Goal: Find specific page/section: Find specific page/section

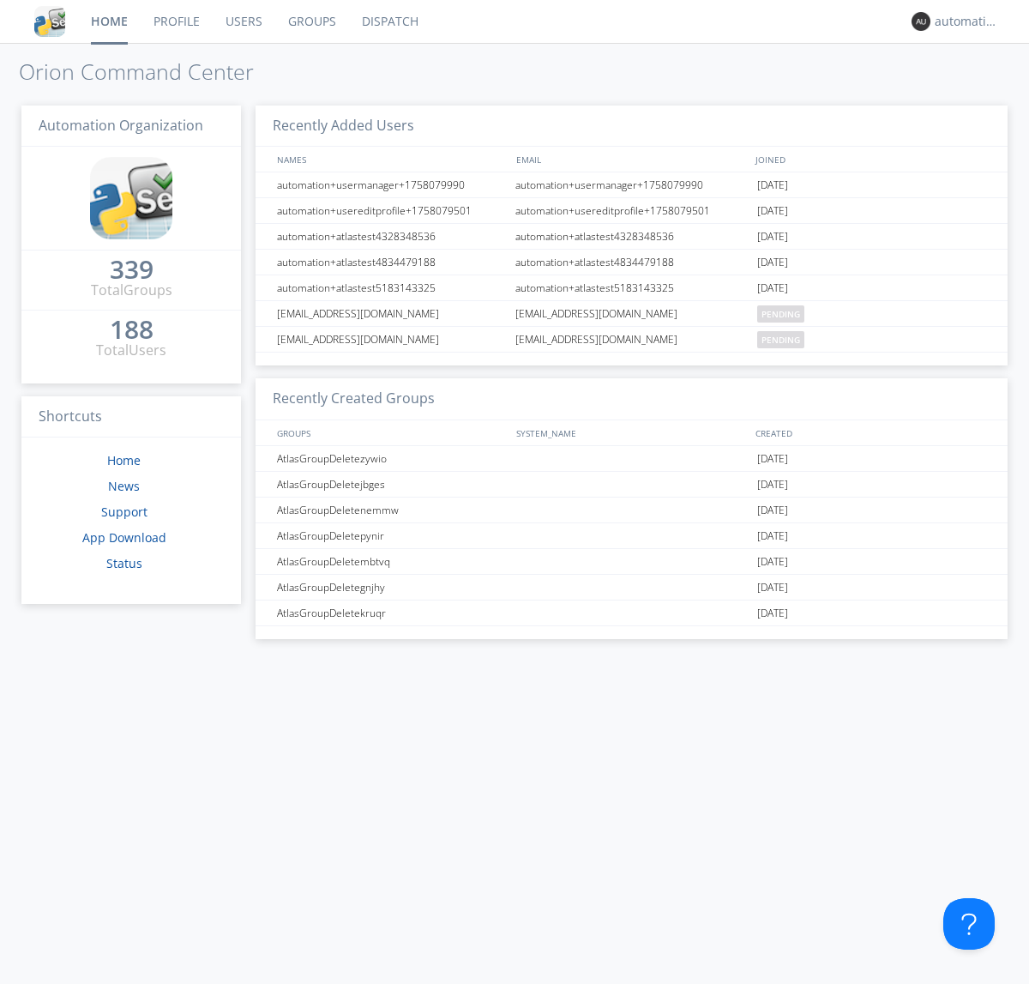
click at [389, 21] on link "Dispatch" at bounding box center [390, 21] width 82 height 43
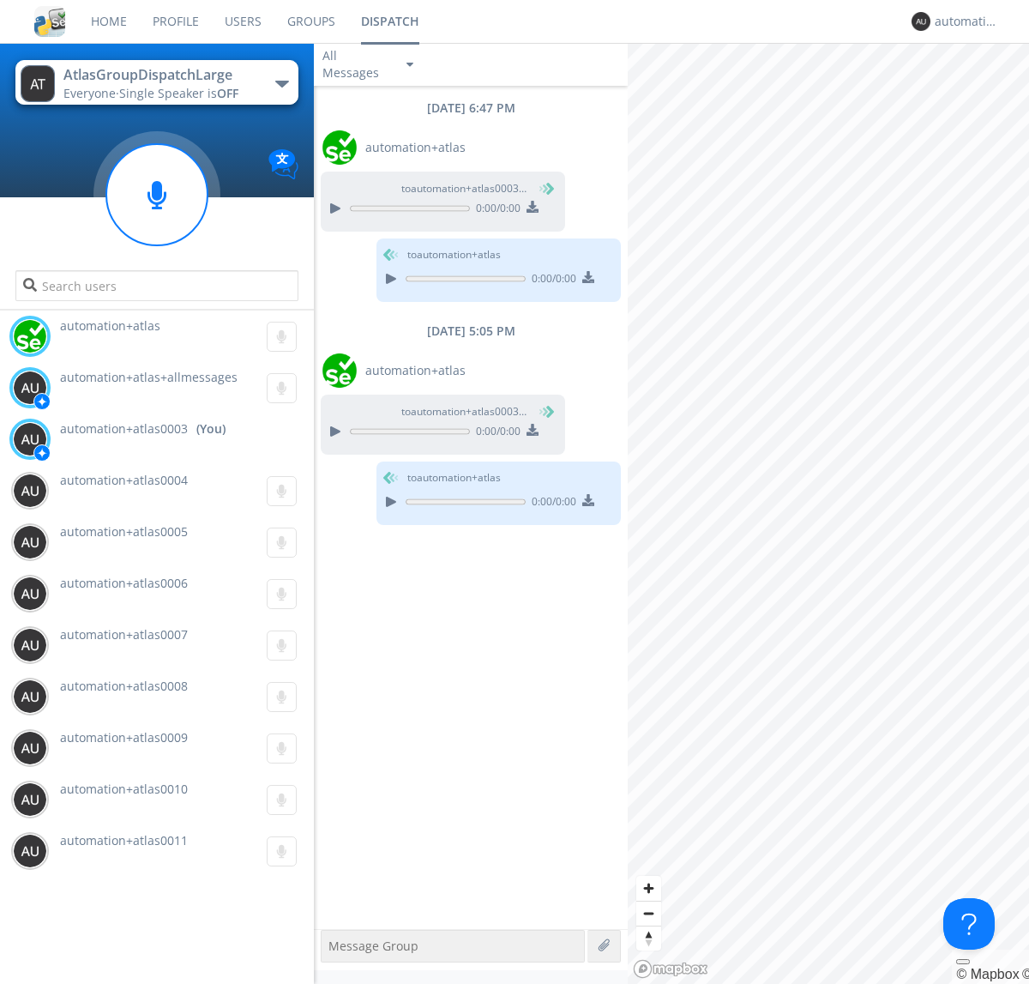
click at [281, 83] on div "button" at bounding box center [282, 84] width 14 height 7
click at [0, 0] on span "AtlasGroupDispatch" at bounding box center [0, 0] width 0 height 0
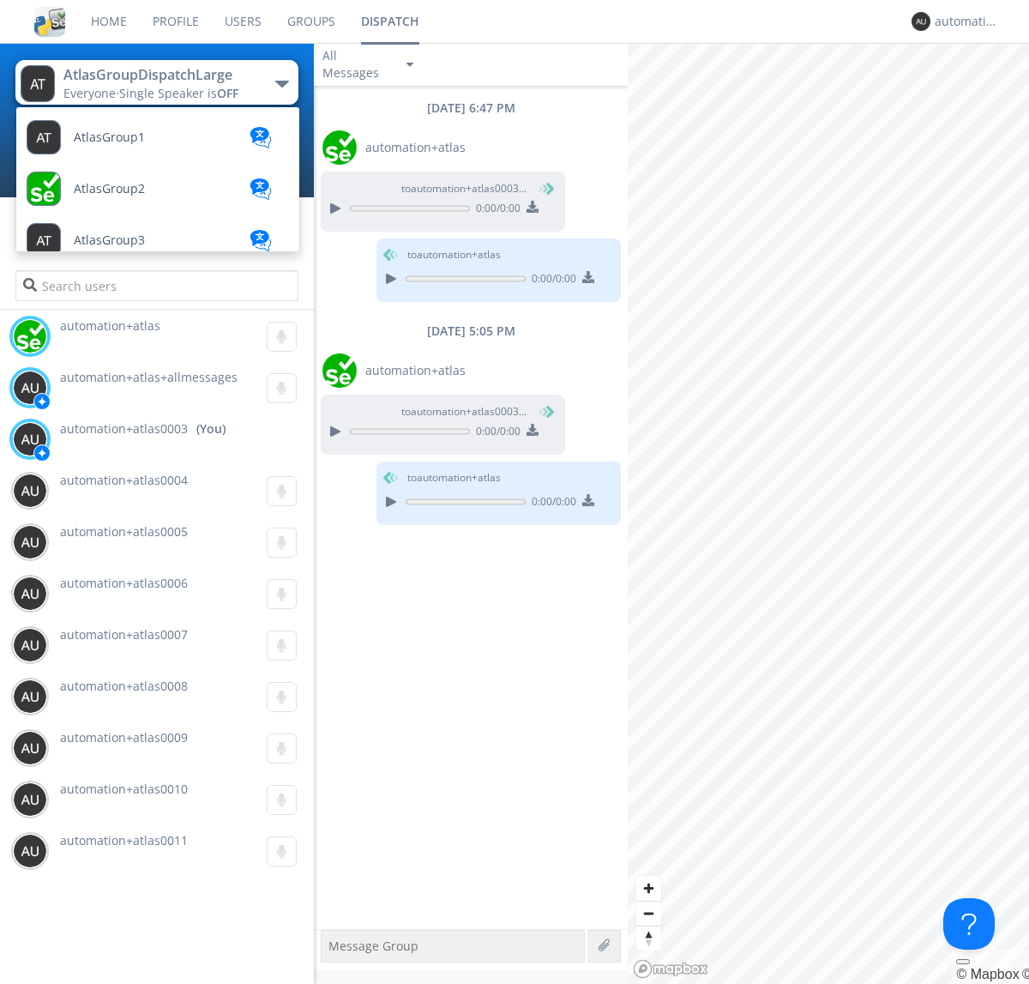
scroll to position [562, 0]
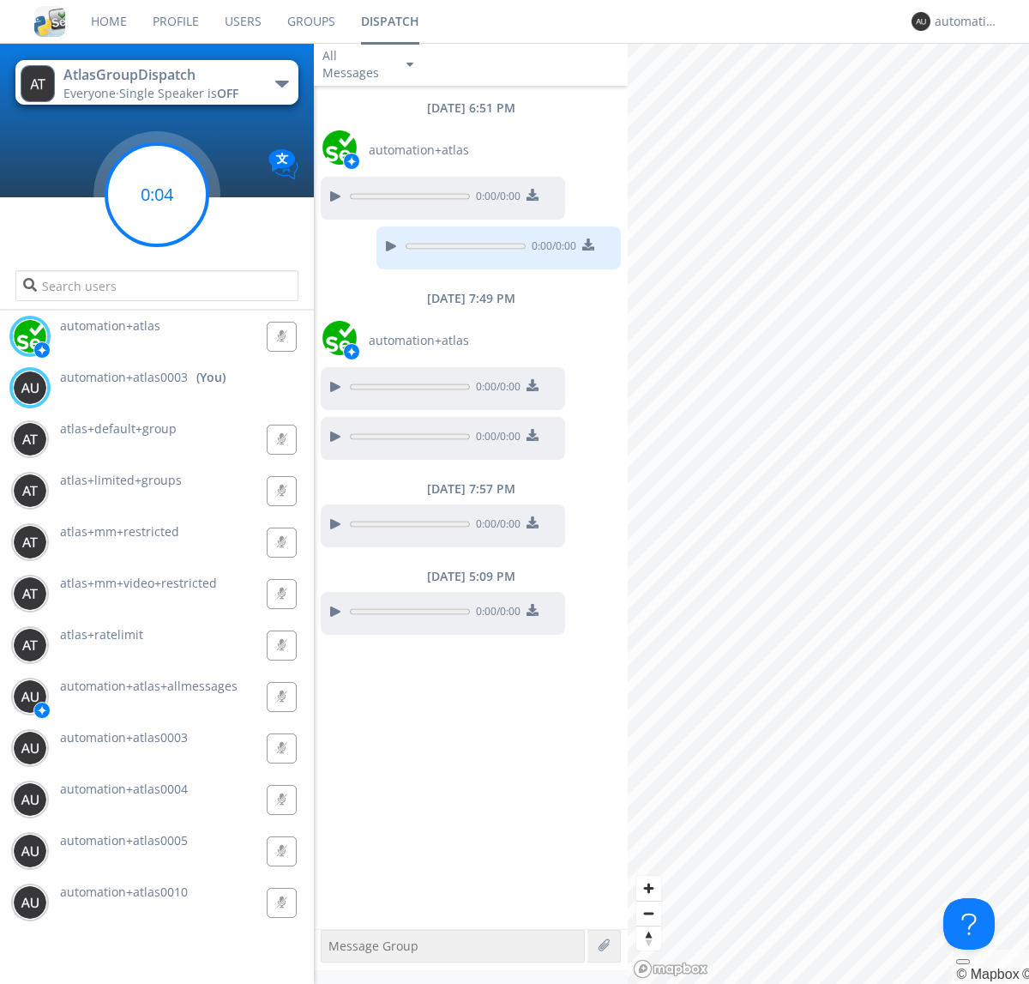
click at [157, 195] on g at bounding box center [156, 194] width 101 height 101
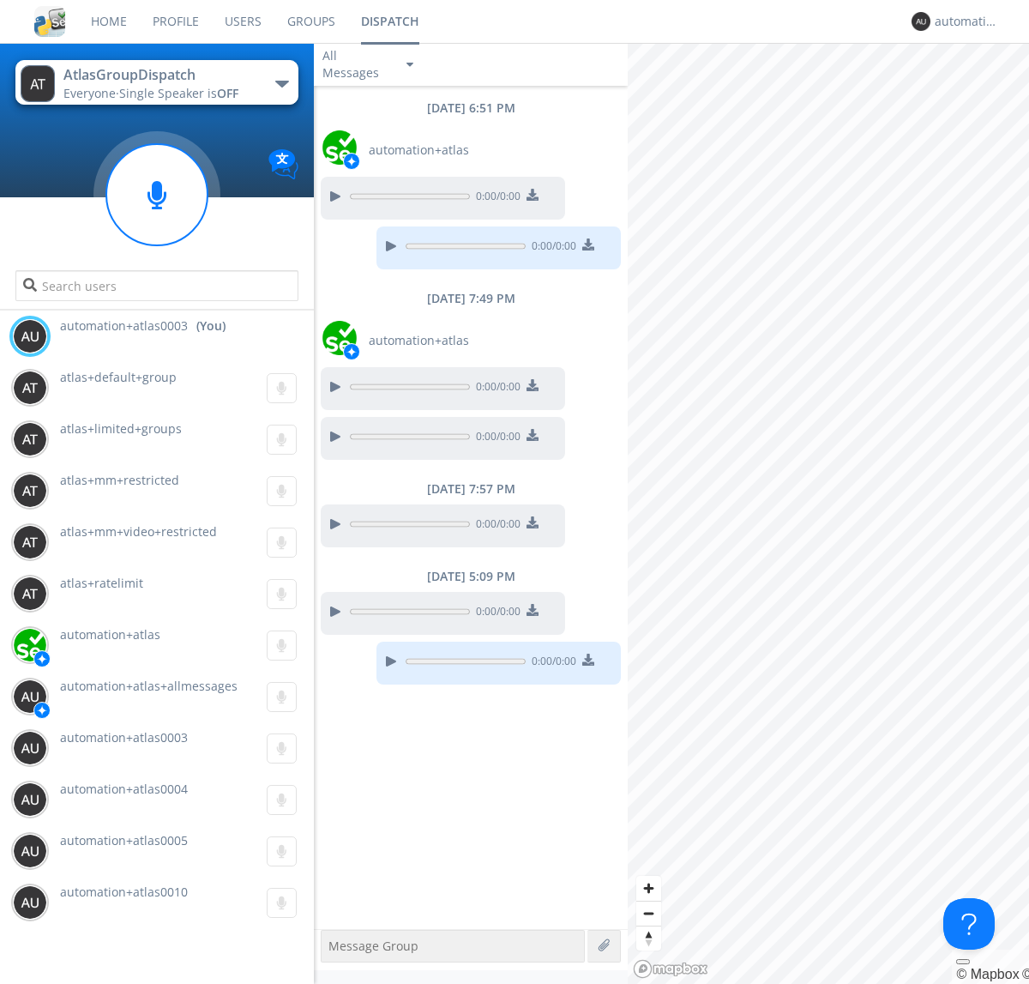
click at [281, 83] on div "button" at bounding box center [282, 84] width 14 height 7
click at [0, 0] on span "AtlasGroupDispatch2" at bounding box center [0, 0] width 0 height 0
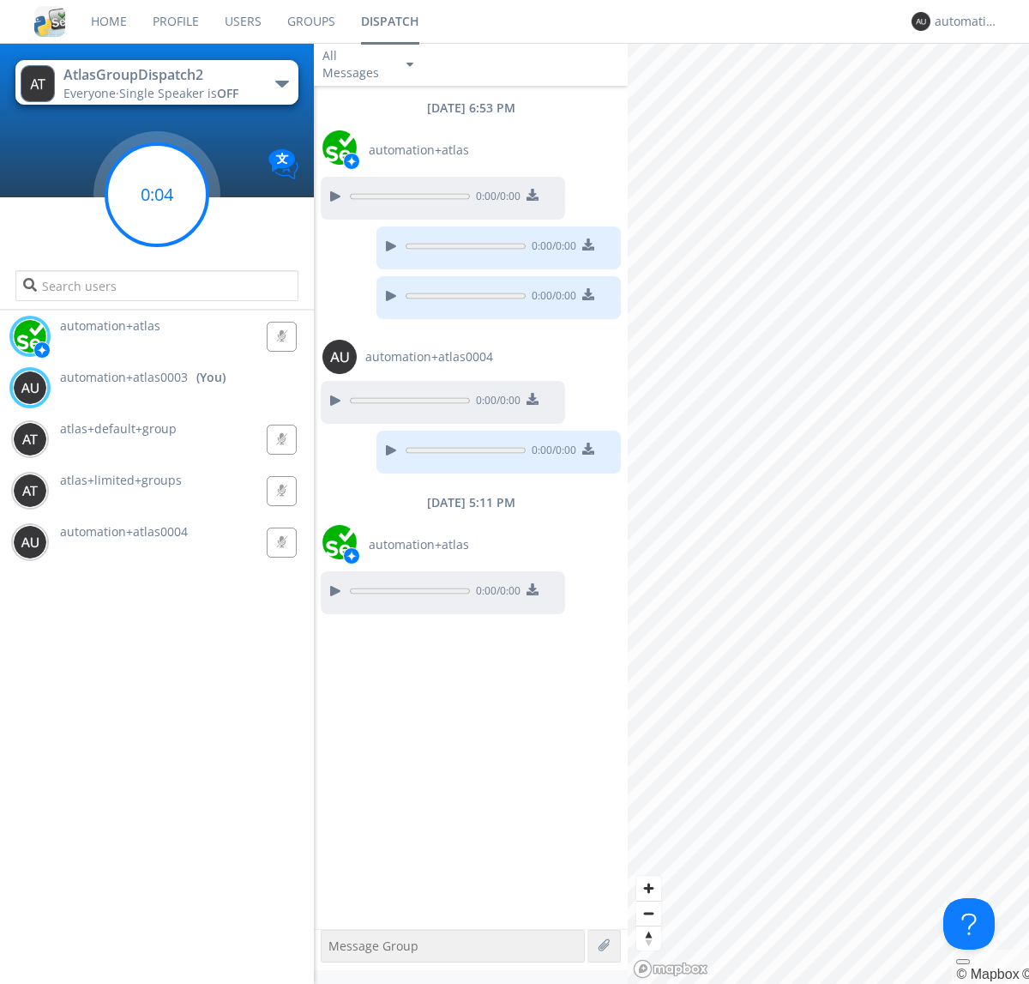
click at [157, 195] on g at bounding box center [156, 194] width 101 height 101
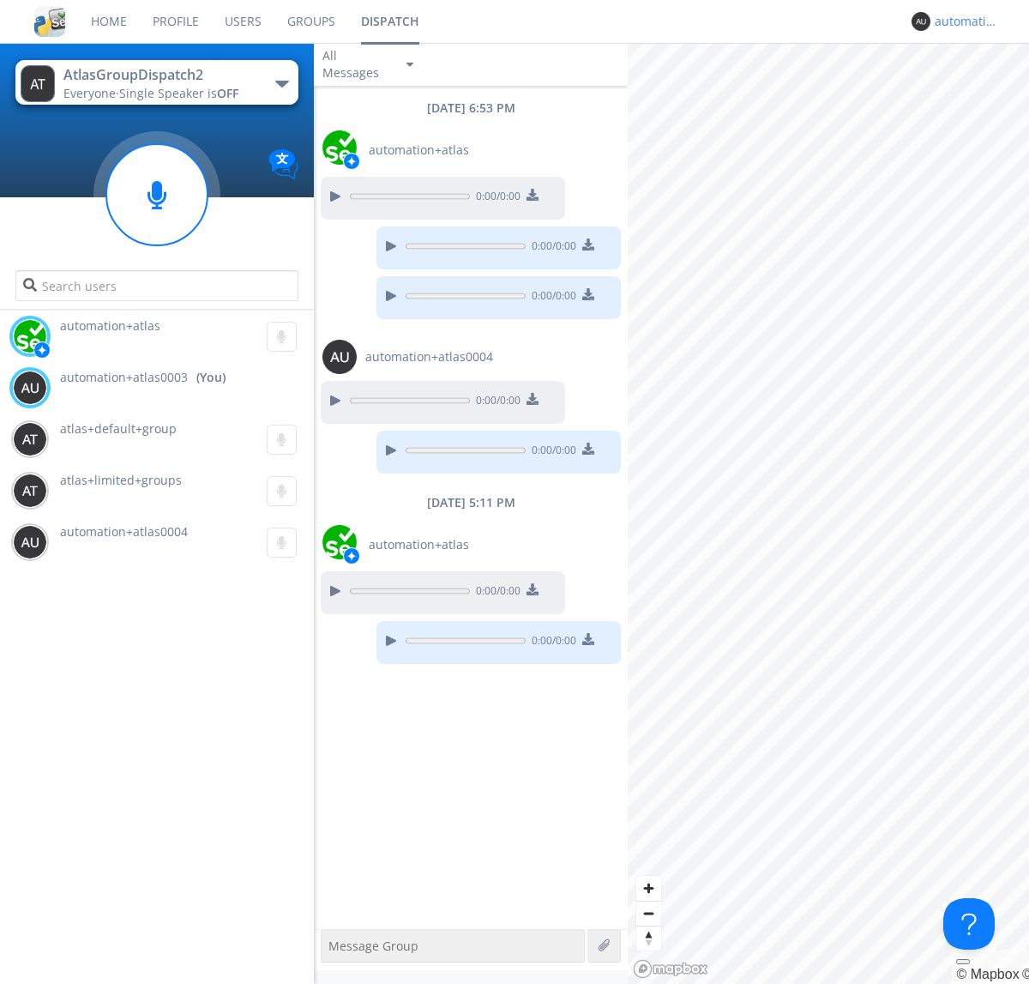
click at [962, 21] on div "automation+atlas0003" at bounding box center [967, 21] width 64 height 17
